Goal: Task Accomplishment & Management: Use online tool/utility

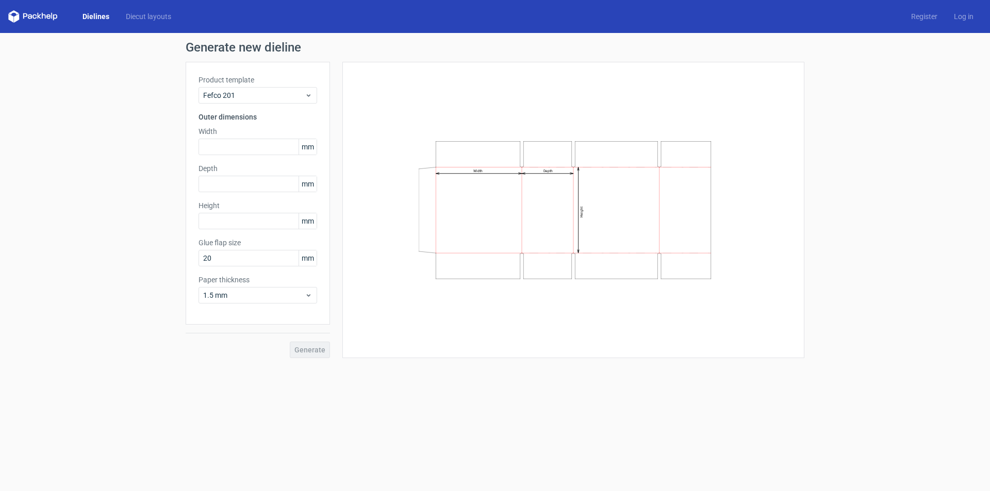
click at [104, 16] on link "Dielines" at bounding box center [95, 16] width 43 height 10
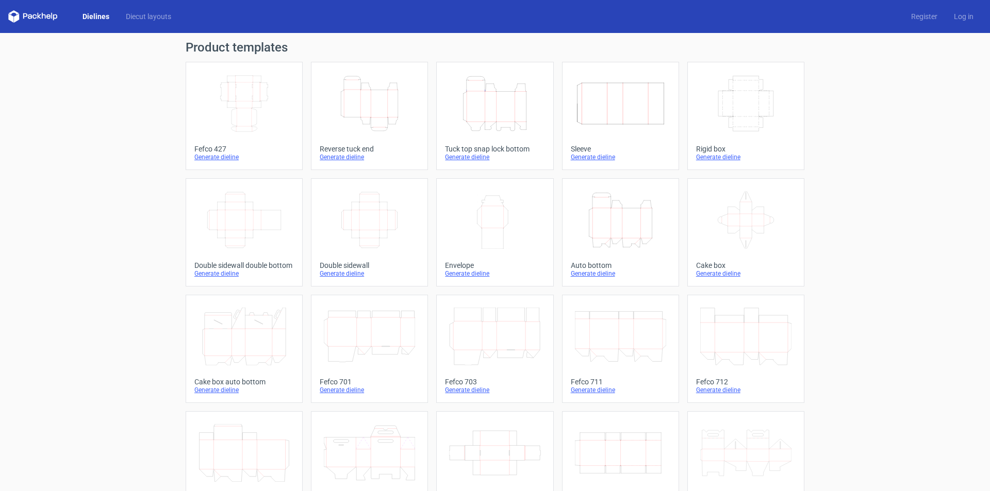
click at [498, 110] on icon "Height Depth Width" at bounding box center [494, 104] width 91 height 58
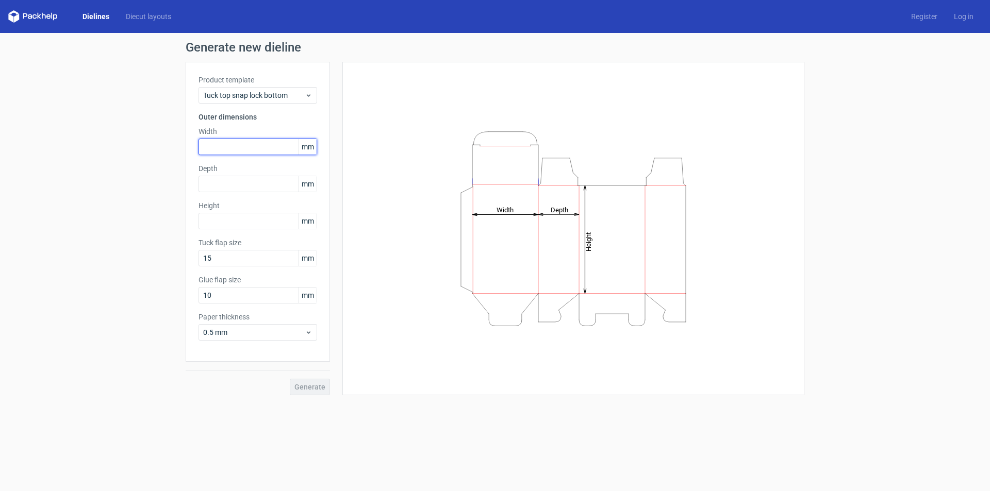
click at [237, 147] on input "text" at bounding box center [258, 147] width 119 height 17
type input "223"
type input "61"
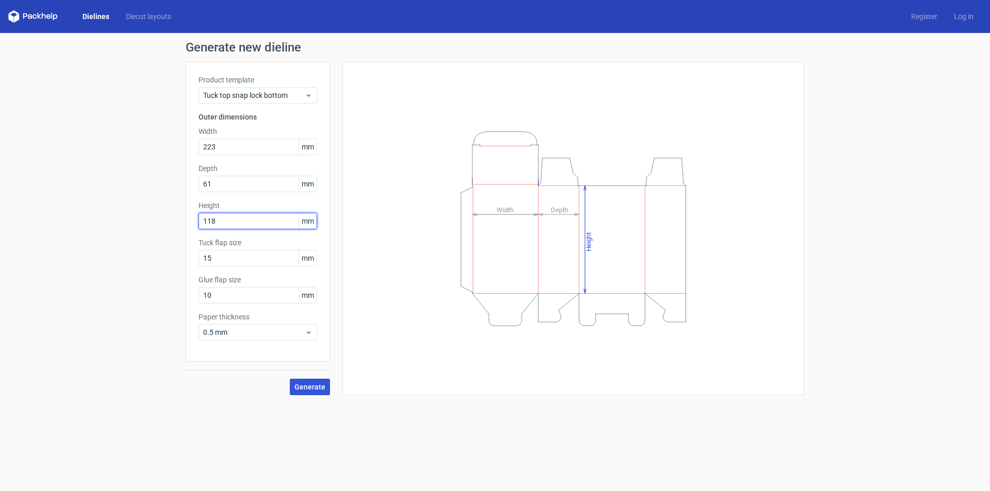
type input "118"
click at [316, 387] on span "Generate" at bounding box center [309, 387] width 31 height 7
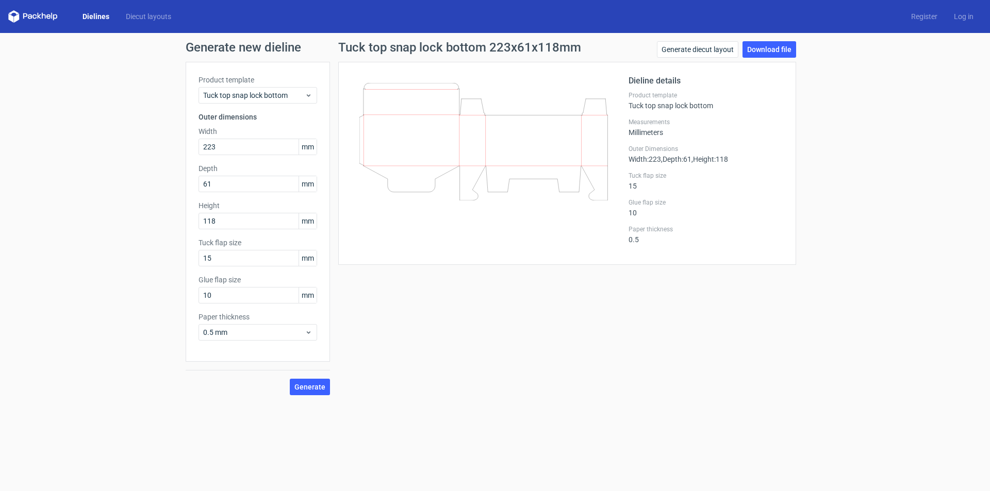
click at [102, 13] on link "Dielines" at bounding box center [95, 16] width 43 height 10
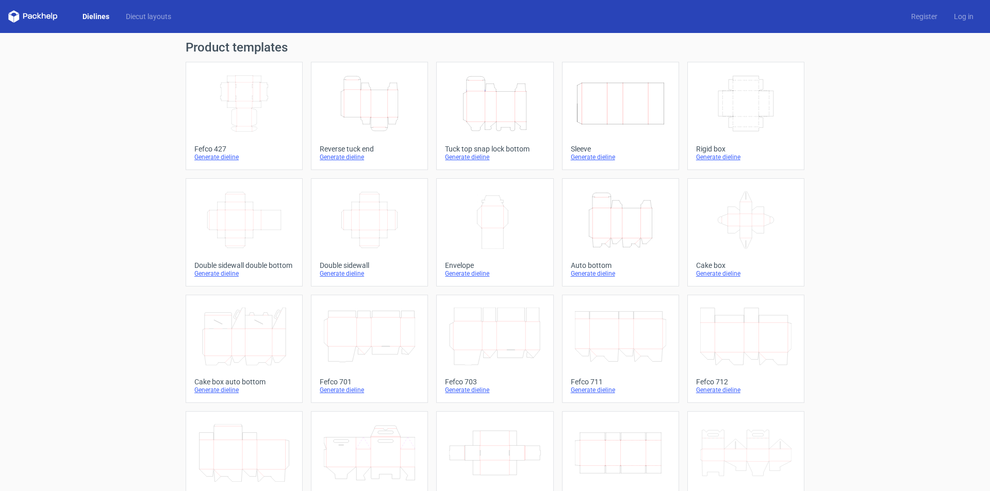
click at [482, 104] on icon "Height Depth Width" at bounding box center [494, 104] width 91 height 58
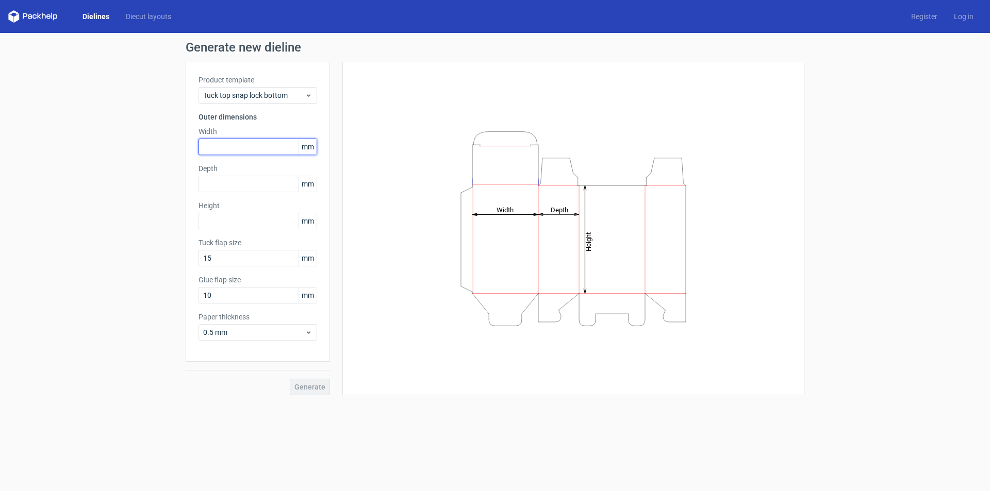
click at [247, 148] on input "text" at bounding box center [258, 147] width 119 height 17
type input "118"
type input "61"
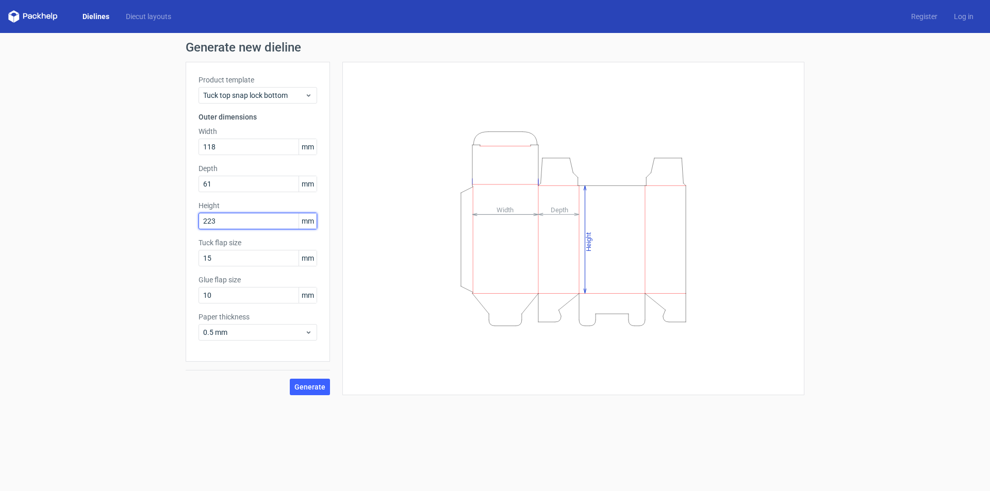
type input "223"
click at [320, 385] on span "Generate" at bounding box center [309, 387] width 31 height 7
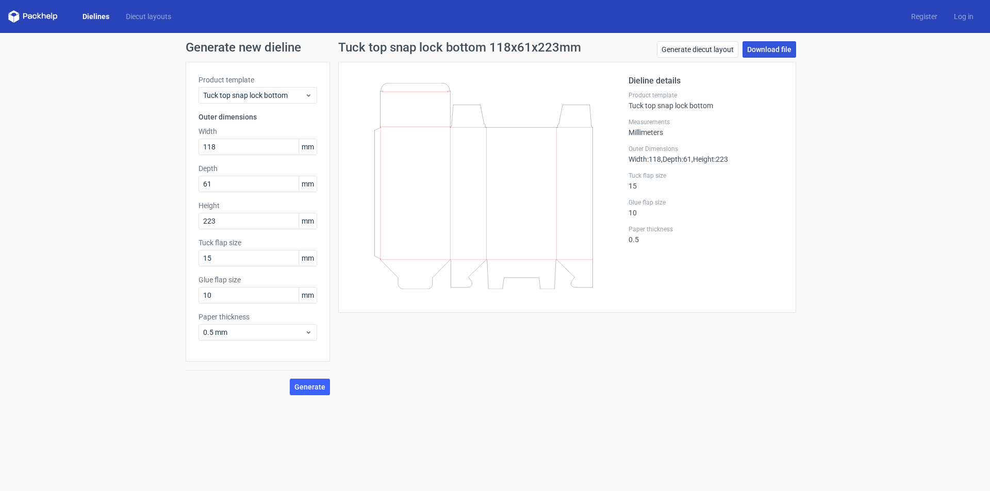
click at [781, 50] on link "Download file" at bounding box center [770, 49] width 54 height 17
